Goal: Transaction & Acquisition: Register for event/course

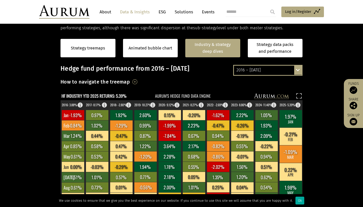
scroll to position [112, 0]
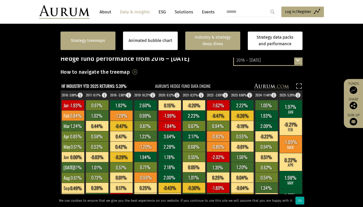
click at [80, 37] on div "Strategy treemaps" at bounding box center [87, 41] width 55 height 18
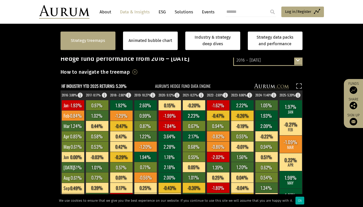
click at [96, 43] on link "Strategy treemaps" at bounding box center [88, 40] width 34 height 7
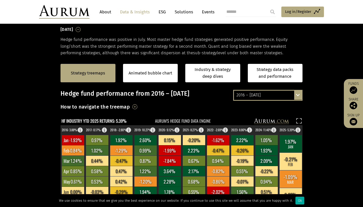
scroll to position [77, 0]
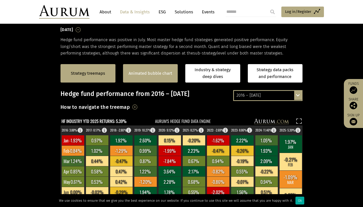
click at [142, 75] on link "Animated bubble chart" at bounding box center [151, 73] width 44 height 7
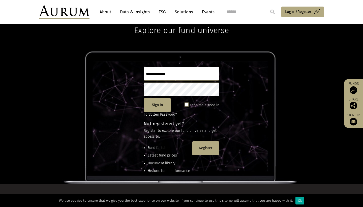
scroll to position [34, 0]
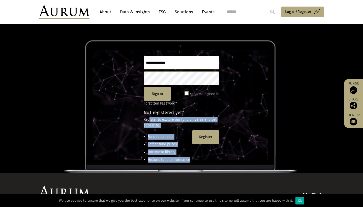
drag, startPoint x: 149, startPoint y: 119, endPoint x: 189, endPoint y: 158, distance: 55.3
click at [189, 158] on div "Not registered yet? Register to explore our fund universe and get access to: Fu…" at bounding box center [182, 139] width 76 height 58
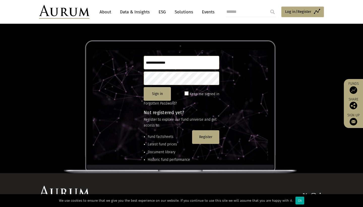
click at [159, 116] on div "Not registered yet? Register to explore our fund universe and get access to: Fu…" at bounding box center [182, 139] width 76 height 58
click at [207, 139] on button "Register" at bounding box center [205, 137] width 27 height 14
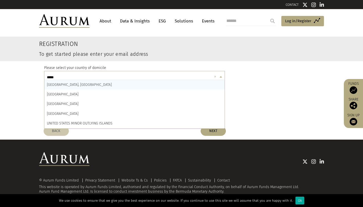
type input "******"
click at [50, 104] on span "UNITED KINGDOM" at bounding box center [63, 104] width 32 height 4
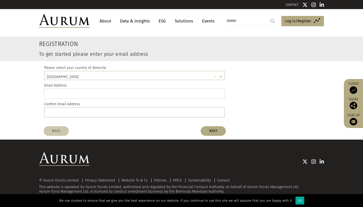
type input "**********"
click at [207, 127] on button "NEXT" at bounding box center [213, 131] width 25 height 10
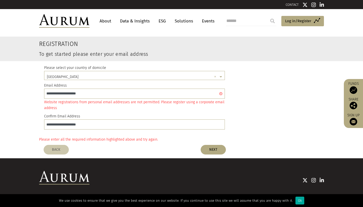
click at [135, 23] on link "Data & Insights" at bounding box center [134, 20] width 35 height 9
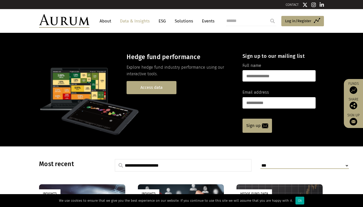
click at [150, 92] on link "Access data" at bounding box center [152, 87] width 50 height 13
